Goal: Find specific fact: Find specific fact

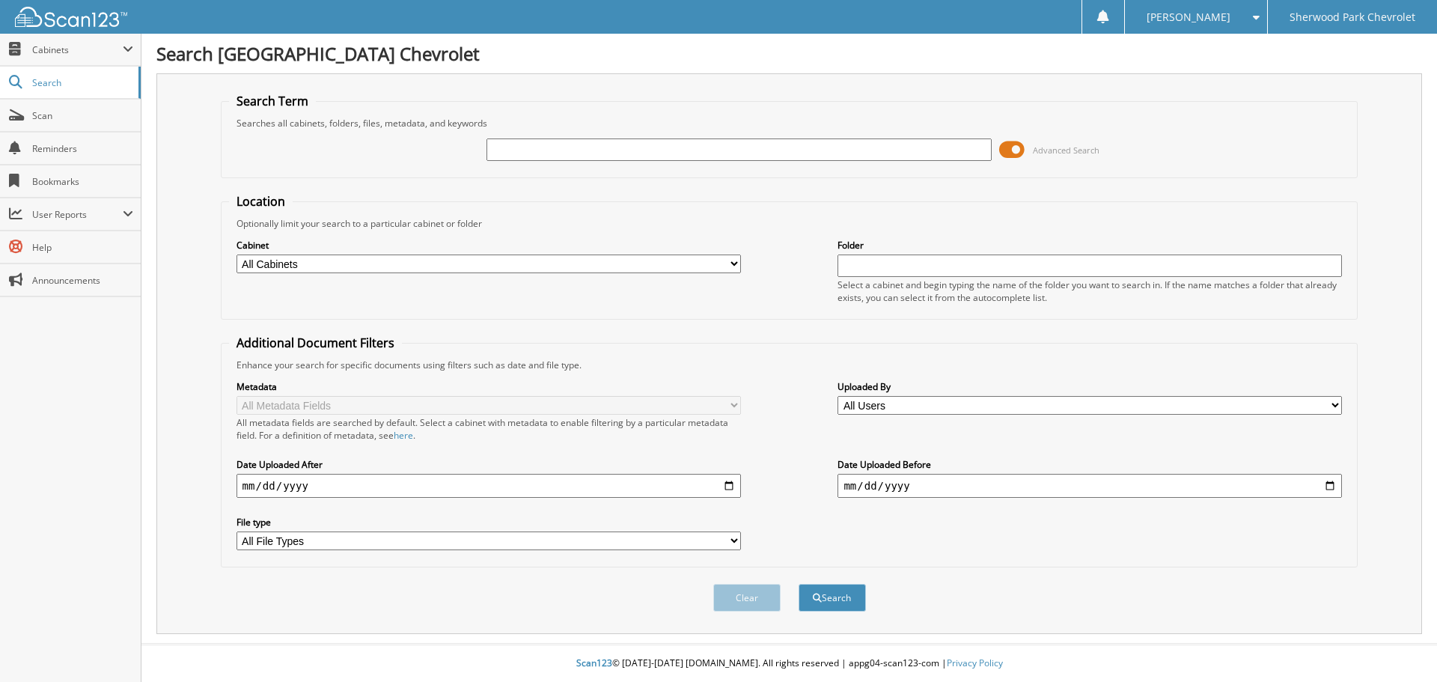
click at [504, 150] on input "text" at bounding box center [738, 149] width 504 height 22
type input "238853"
click at [798, 584] on button "Search" at bounding box center [831, 598] width 67 height 28
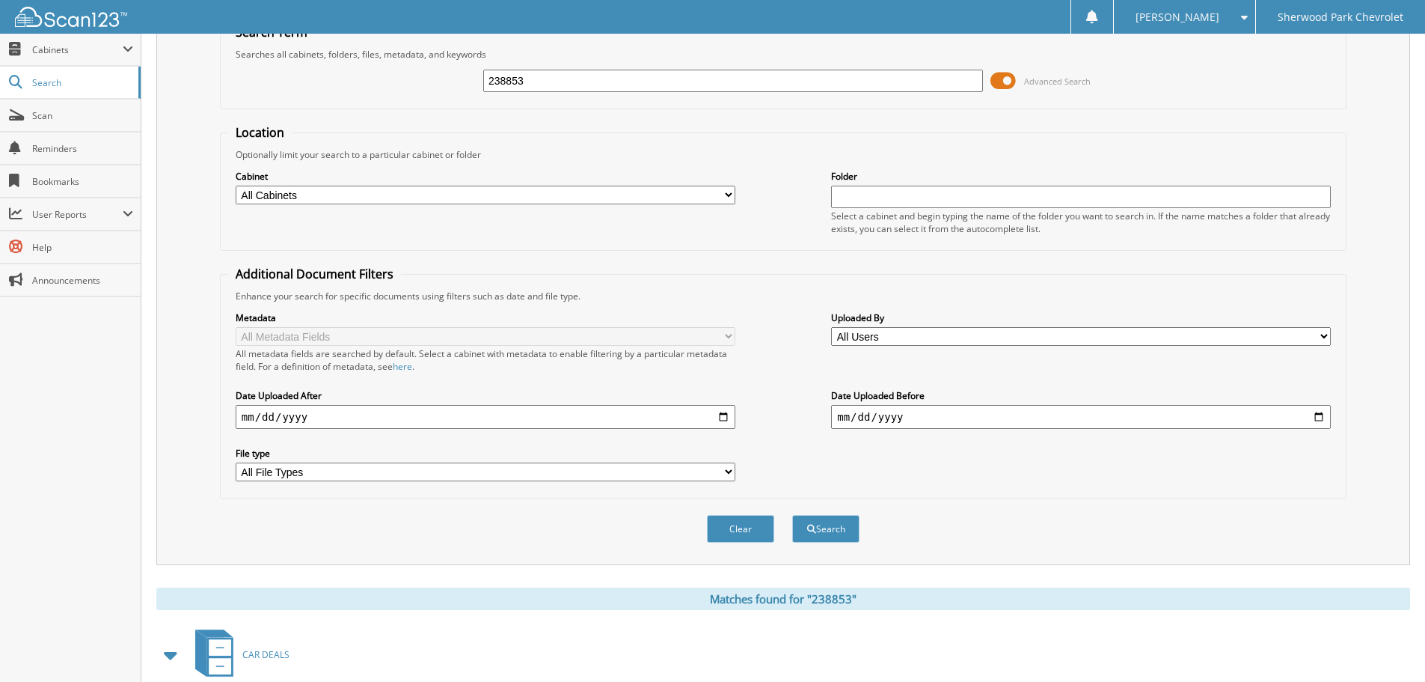
scroll to position [246, 0]
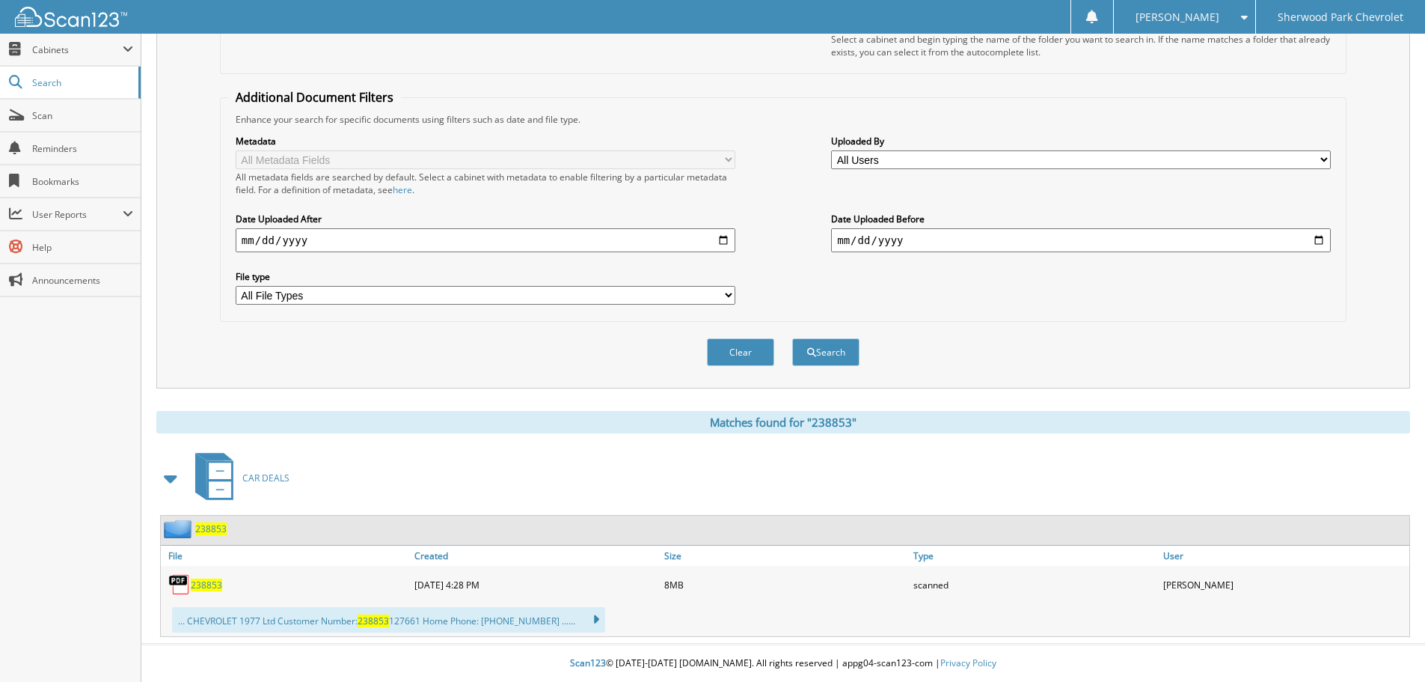
click at [198, 587] on span "238853" at bounding box center [206, 584] width 31 height 13
